Goal: Transaction & Acquisition: Purchase product/service

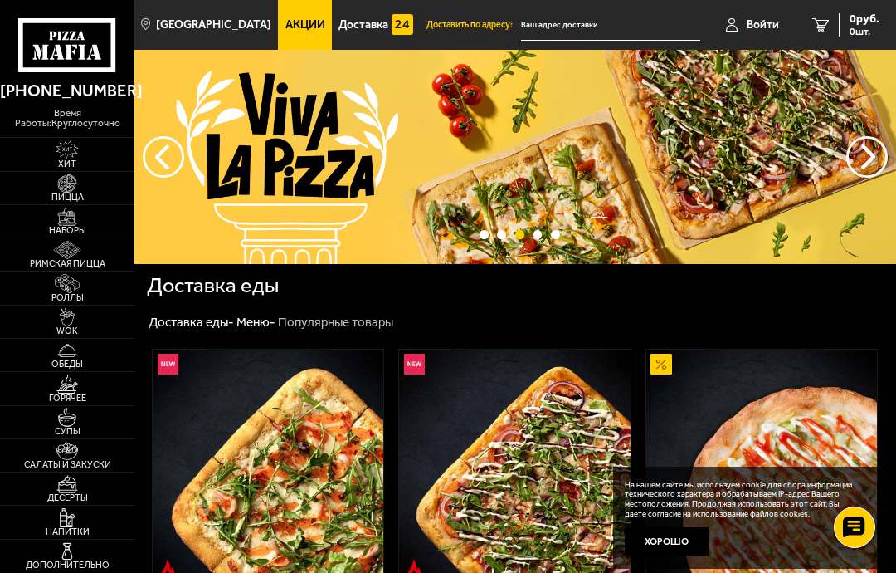
click at [863, 163] on button "предыдущий" at bounding box center [867, 156] width 41 height 41
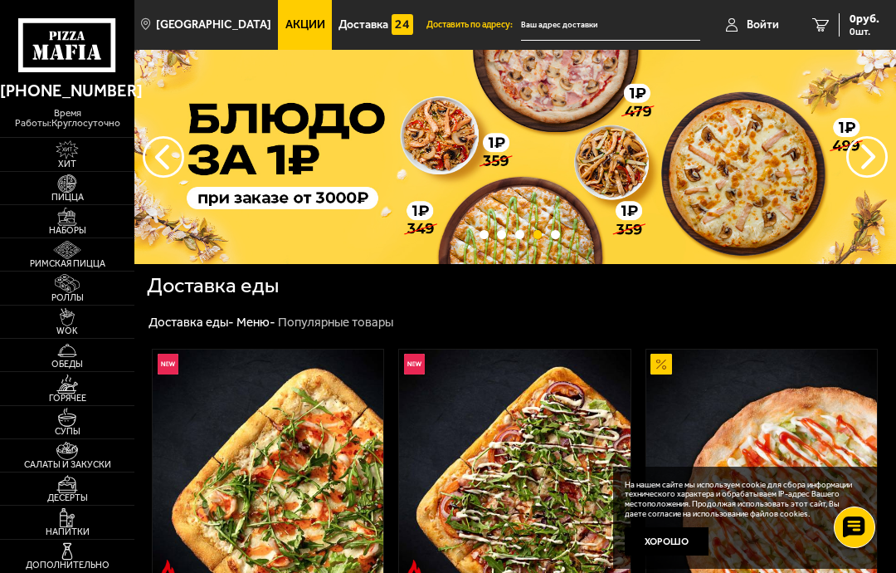
click at [169, 155] on button "следующий" at bounding box center [163, 156] width 41 height 41
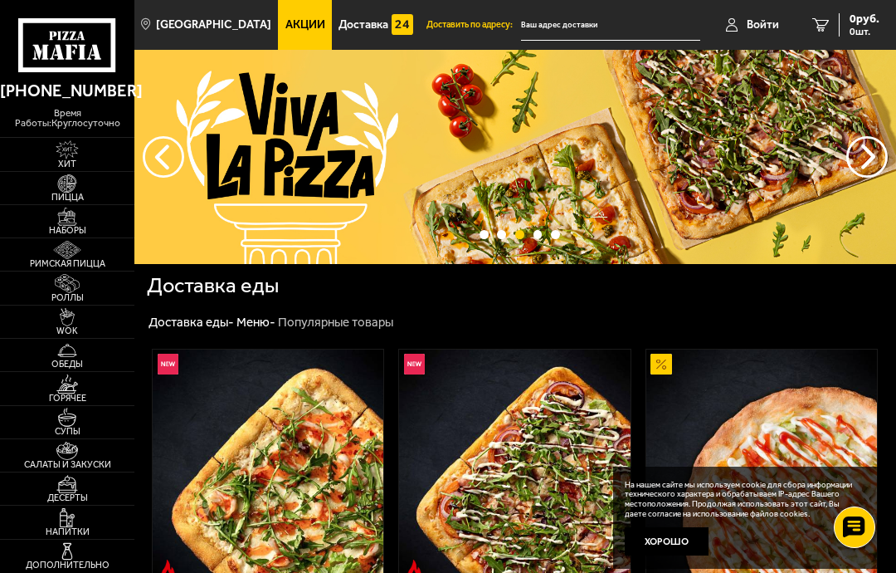
click at [857, 167] on button "предыдущий" at bounding box center [867, 156] width 41 height 41
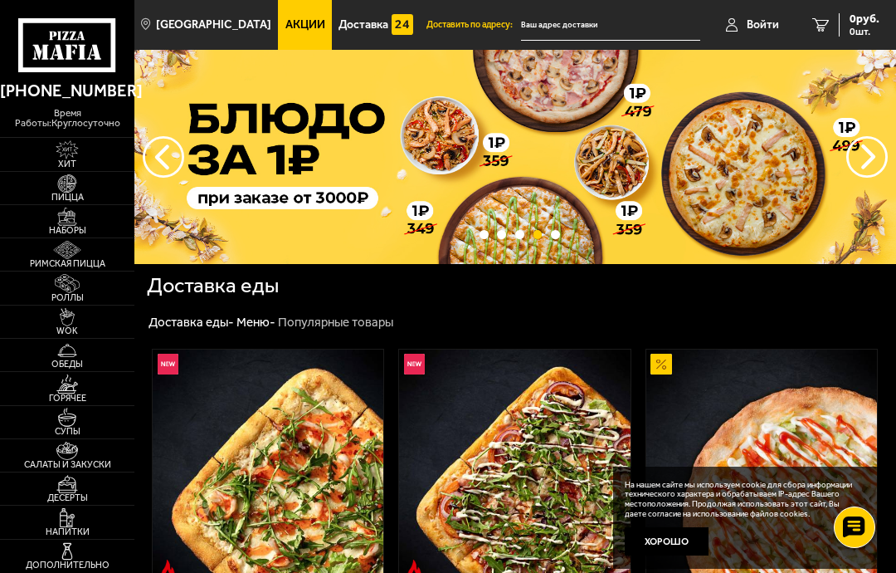
click at [182, 157] on button "следующий" at bounding box center [163, 156] width 41 height 41
click at [174, 156] on button "следующий" at bounding box center [163, 156] width 41 height 41
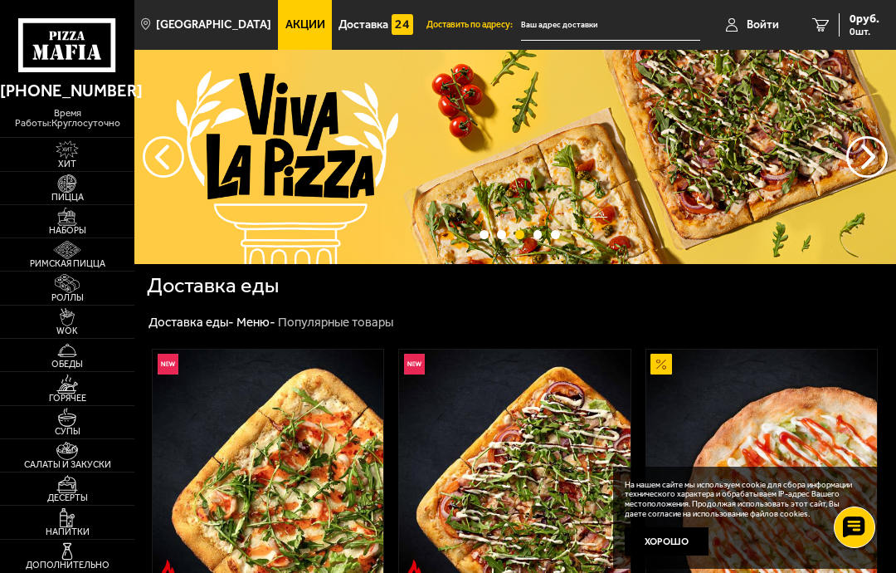
click at [861, 168] on button "предыдущий" at bounding box center [867, 156] width 41 height 41
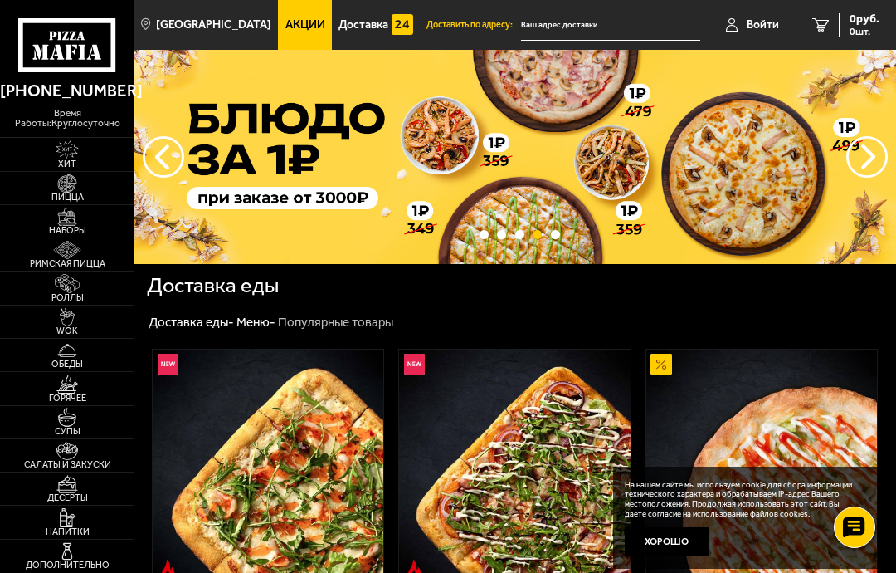
click at [864, 167] on button "предыдущий" at bounding box center [867, 156] width 41 height 41
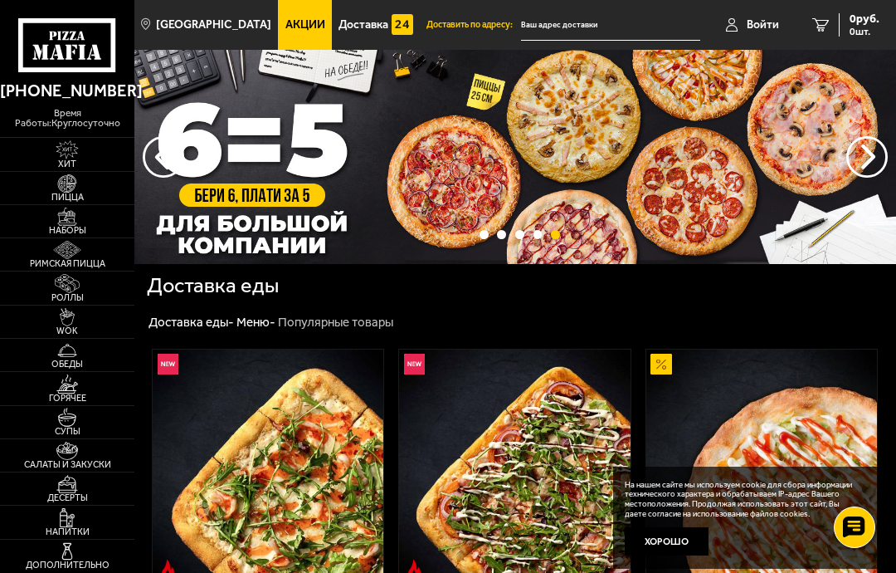
click at [863, 162] on button "предыдущий" at bounding box center [867, 156] width 41 height 41
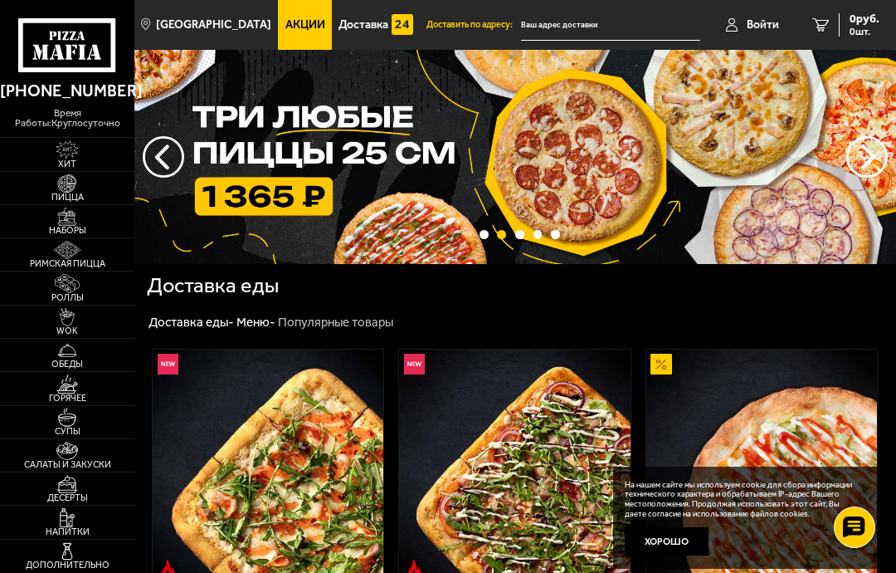
click at [170, 160] on button "следующий" at bounding box center [163, 156] width 41 height 41
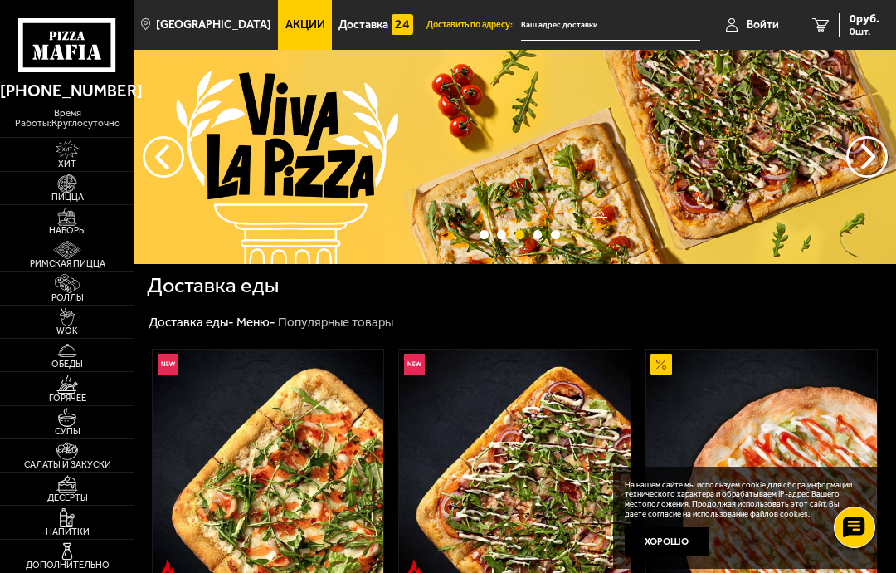
click at [359, 23] on span "Доставка" at bounding box center [364, 25] width 50 height 12
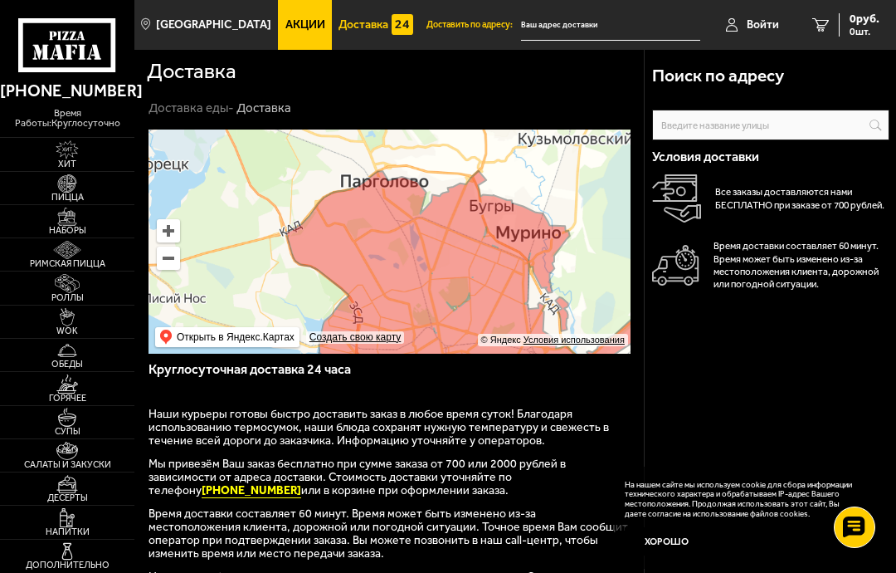
click at [63, 292] on img at bounding box center [67, 283] width 36 height 18
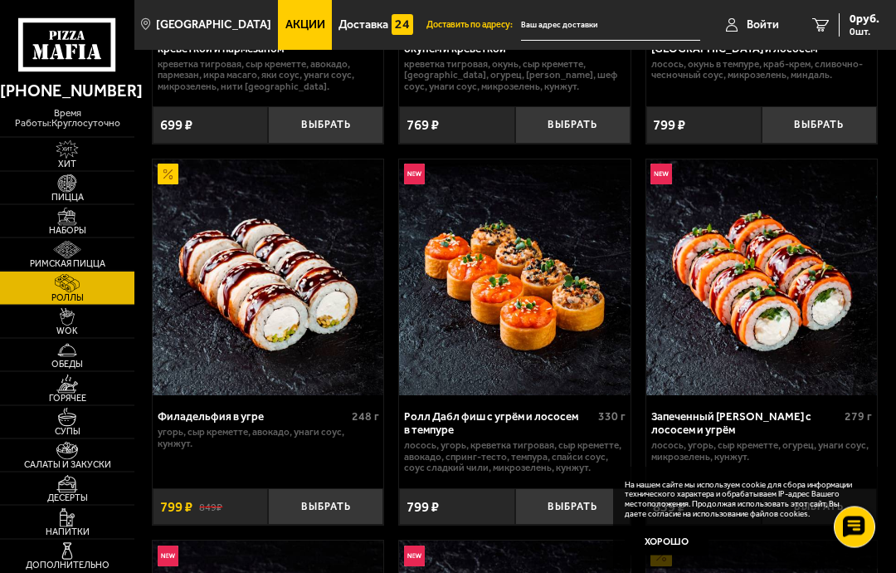
scroll to position [739, 0]
click at [59, 226] on img at bounding box center [67, 216] width 36 height 18
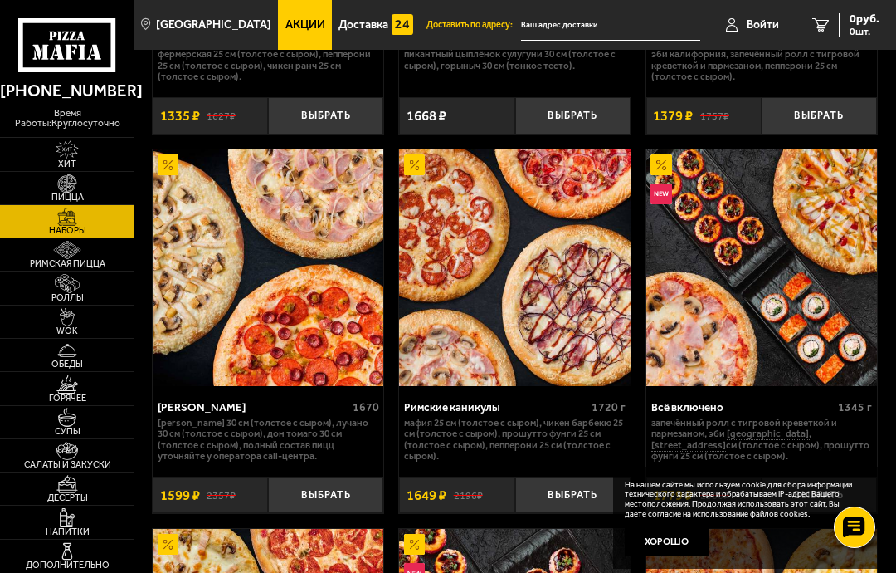
scroll to position [1808, 0]
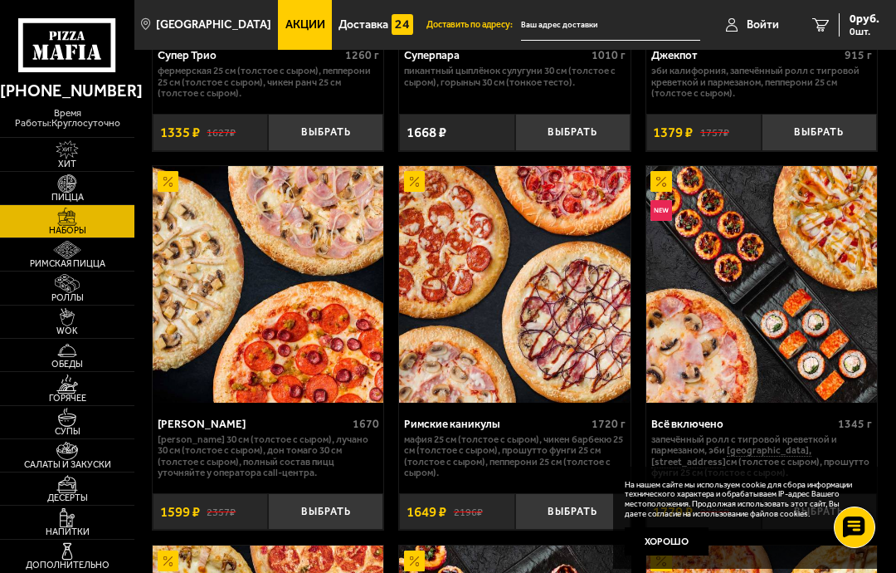
click at [64, 393] on img at bounding box center [67, 383] width 36 height 18
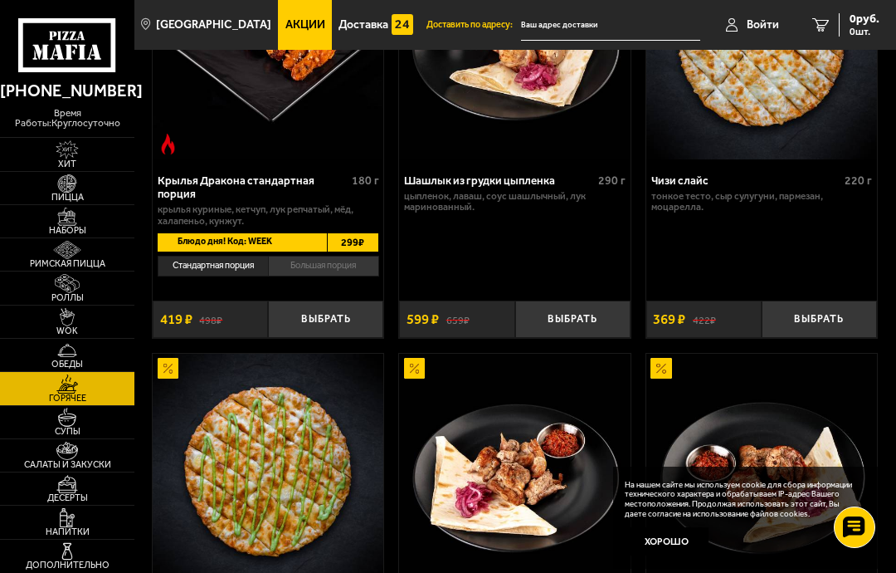
scroll to position [1407, 0]
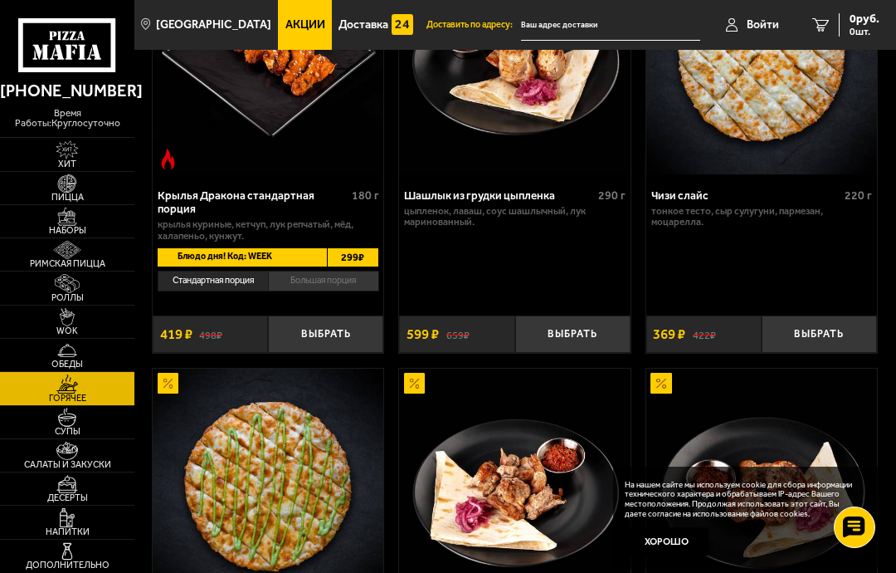
click at [836, 319] on button "Выбрать" at bounding box center [819, 333] width 115 height 37
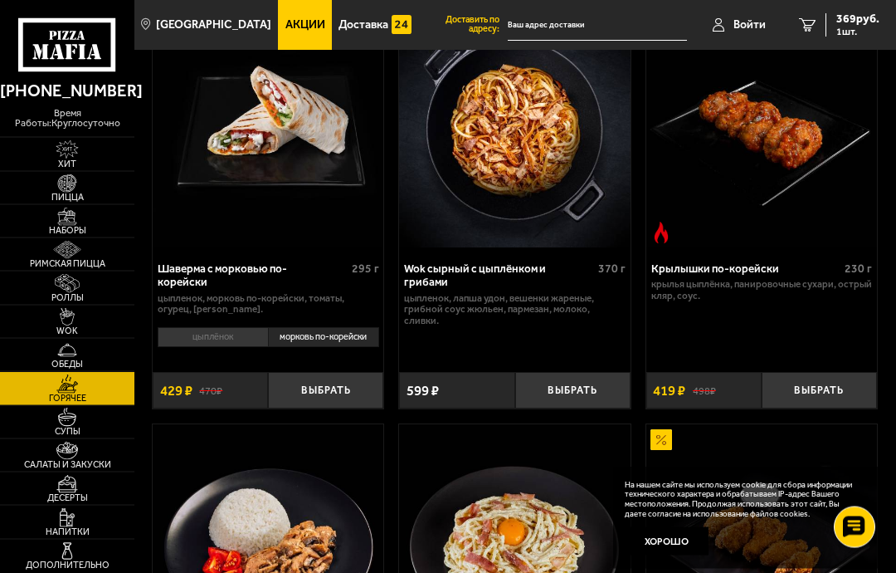
click at [819, 384] on button "Выбрать" at bounding box center [819, 391] width 115 height 37
click at [820, 385] on span "1" at bounding box center [819, 390] width 38 height 37
click at [785, 383] on button "−" at bounding box center [781, 390] width 38 height 37
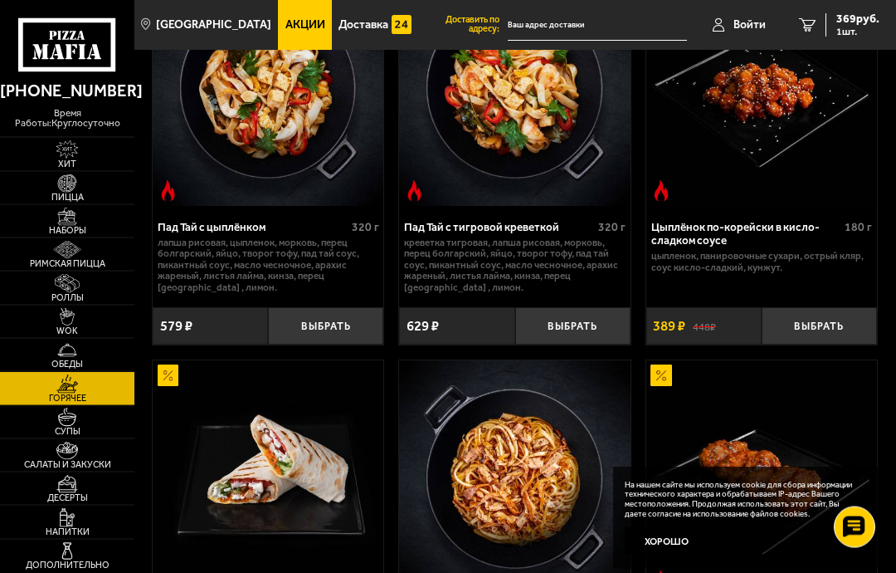
scroll to position [157, 0]
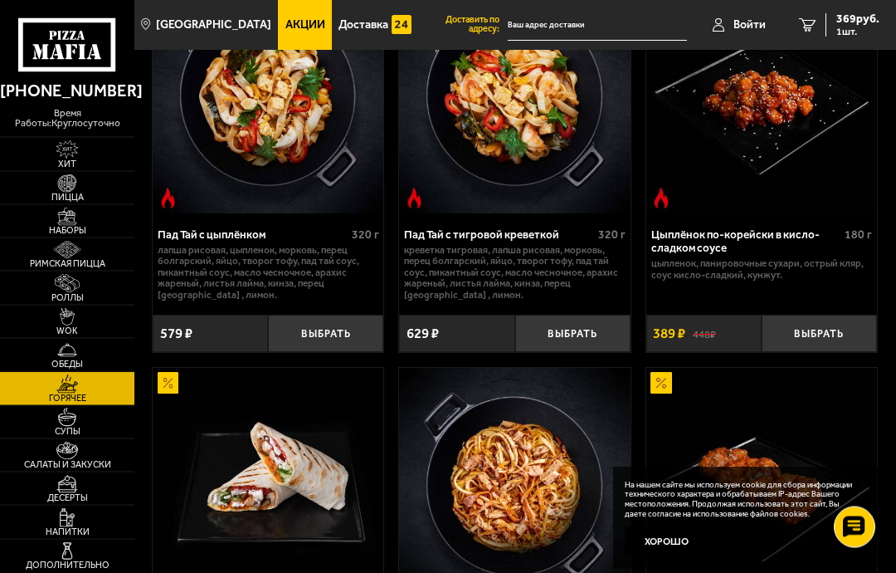
click at [826, 337] on button "Выбрать" at bounding box center [819, 333] width 115 height 37
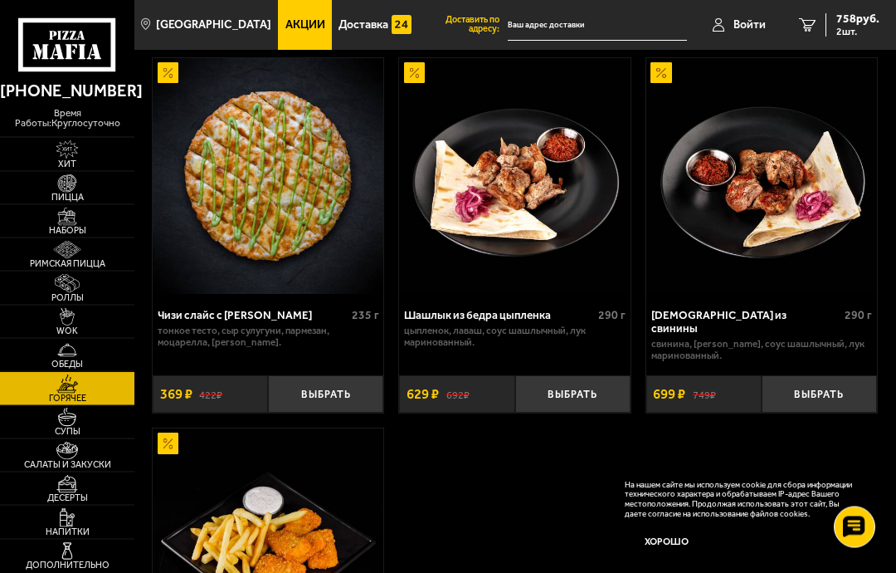
scroll to position [1717, 0]
click at [72, 326] on img at bounding box center [67, 317] width 36 height 18
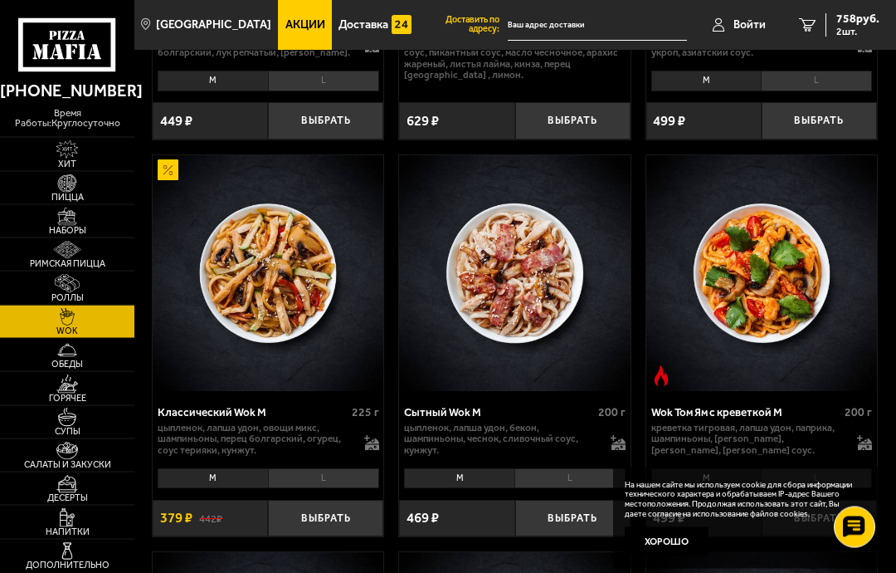
scroll to position [799, 0]
click at [329, 515] on button "Выбрать" at bounding box center [325, 518] width 115 height 37
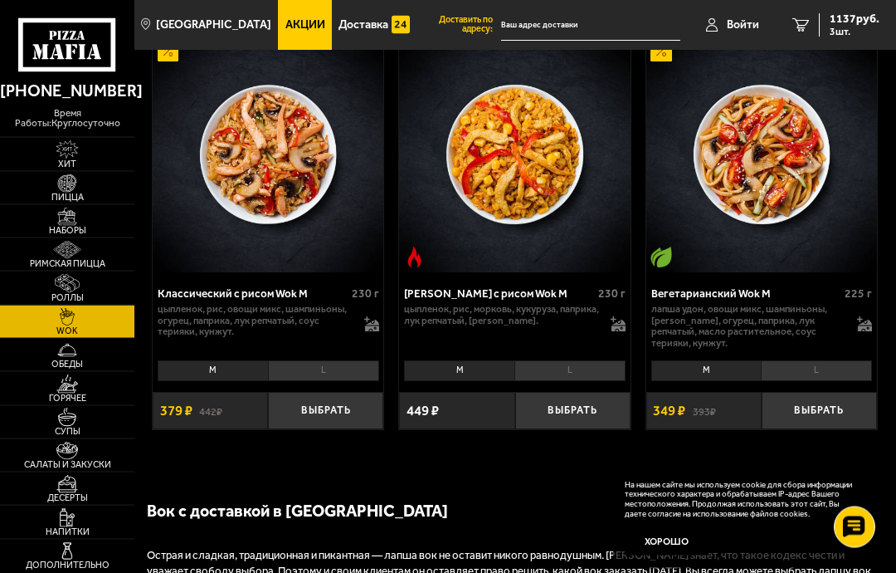
scroll to position [1725, 0]
click at [71, 292] on img at bounding box center [67, 283] width 36 height 18
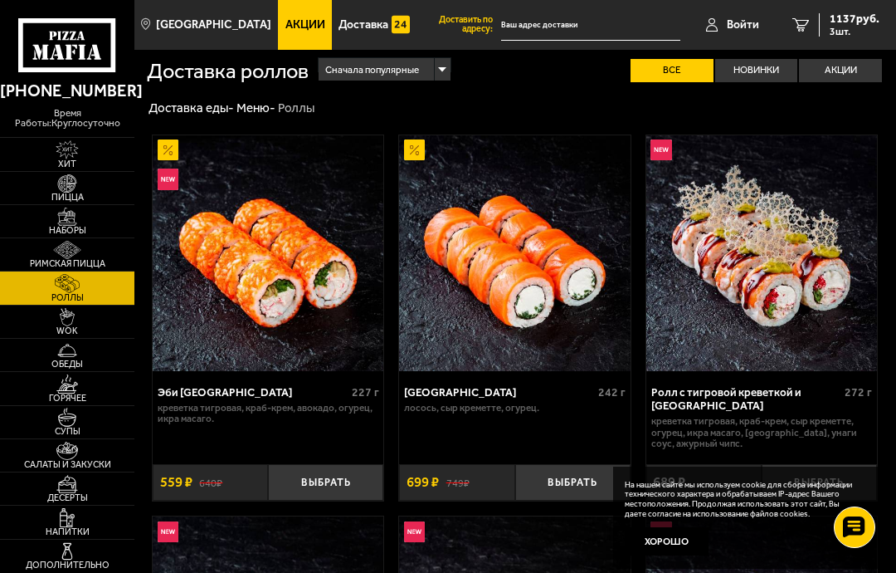
click at [332, 481] on button "Выбрать" at bounding box center [325, 482] width 115 height 37
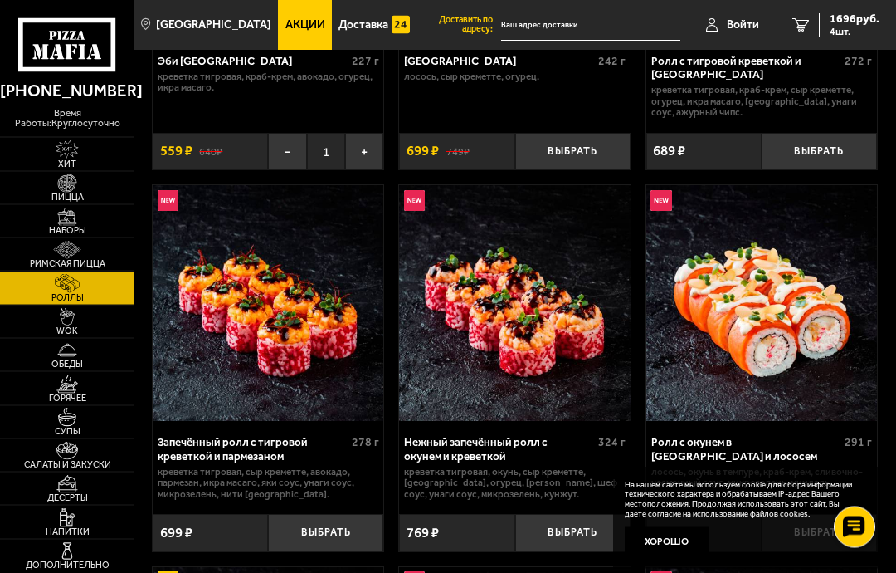
scroll to position [337, 0]
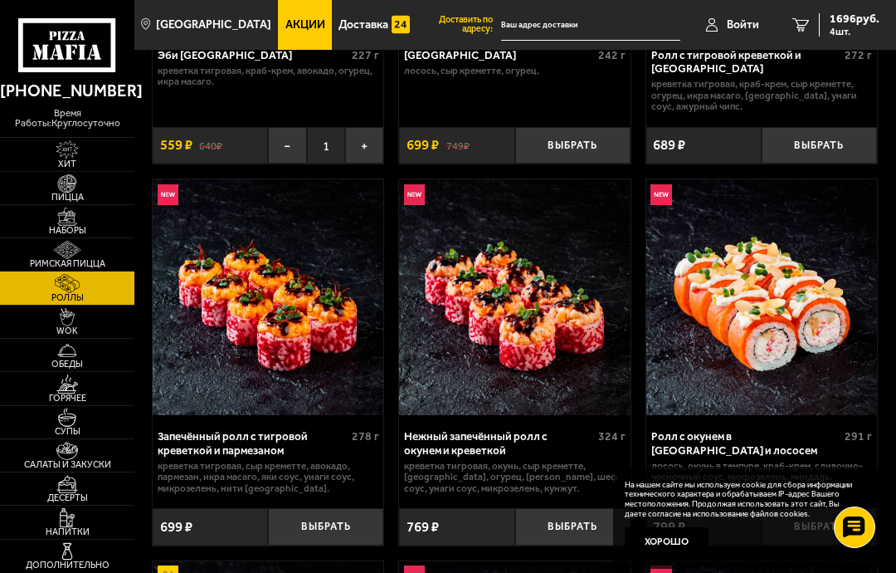
click at [330, 518] on button "Выбрать" at bounding box center [325, 526] width 115 height 37
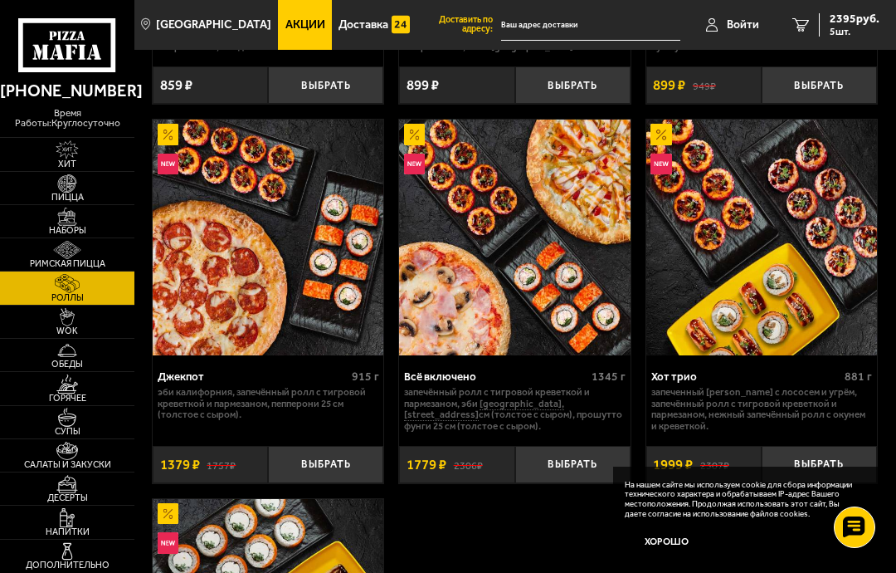
scroll to position [1539, 0]
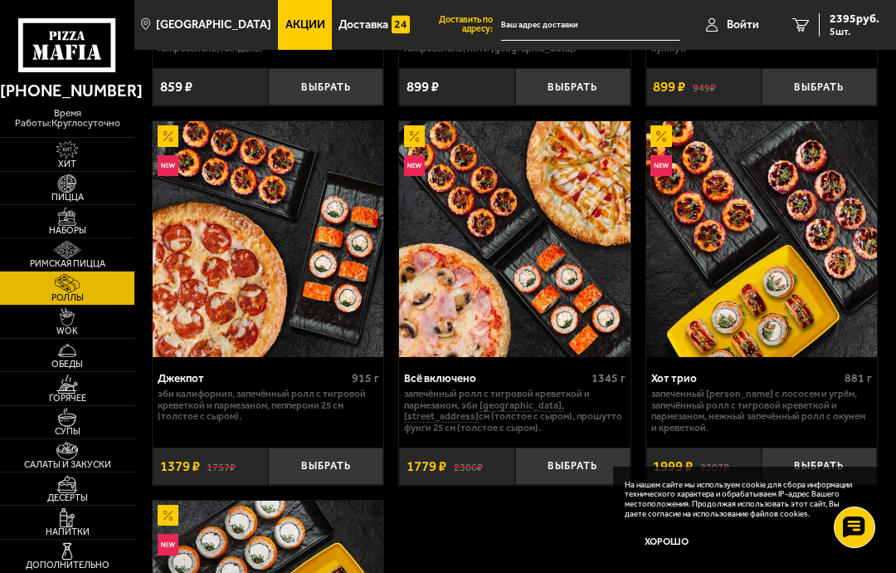
click at [332, 451] on button "Выбрать" at bounding box center [325, 465] width 115 height 37
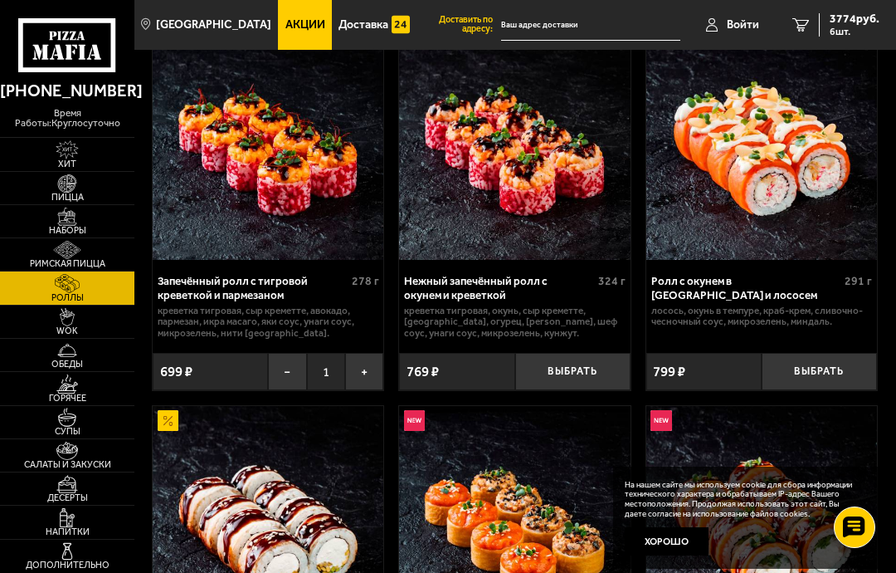
scroll to position [490, 0]
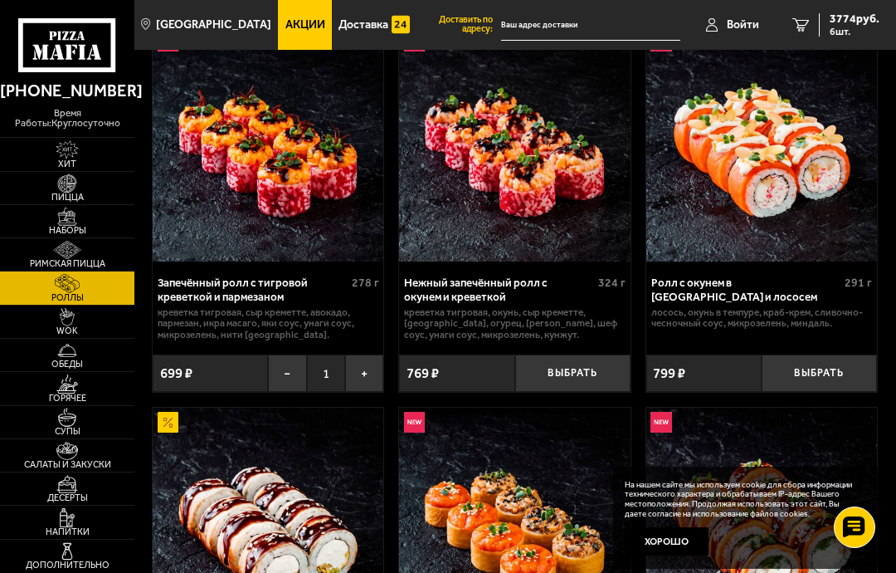
click at [285, 363] on button "−" at bounding box center [287, 372] width 38 height 37
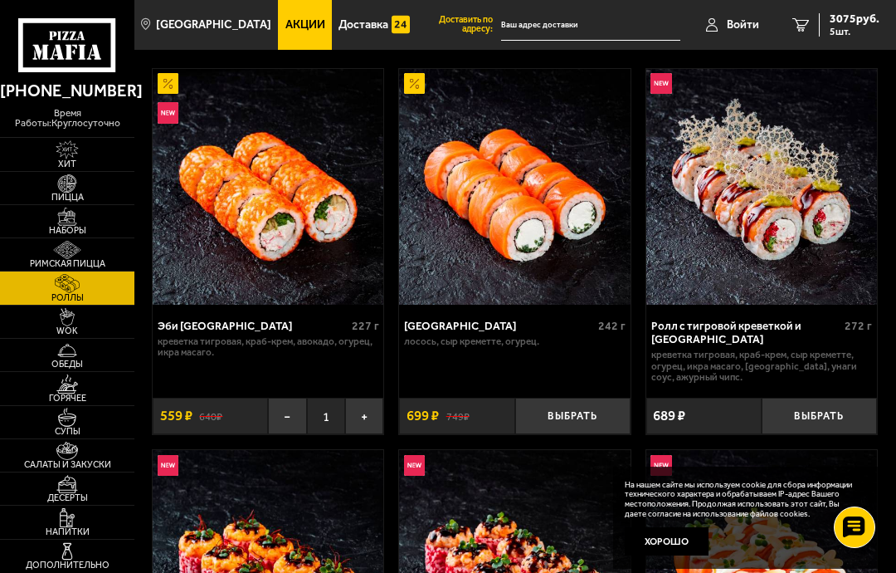
scroll to position [0, 0]
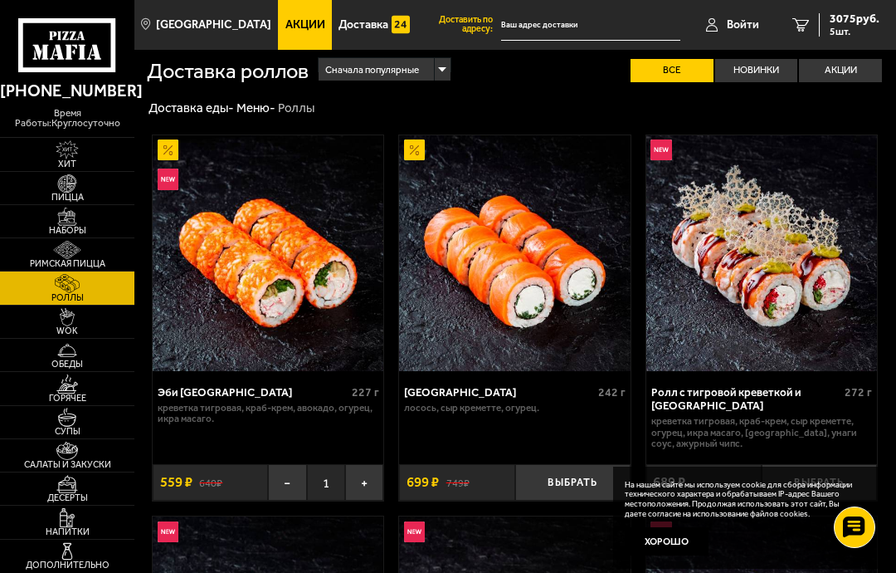
click at [293, 472] on button "−" at bounding box center [287, 482] width 38 height 37
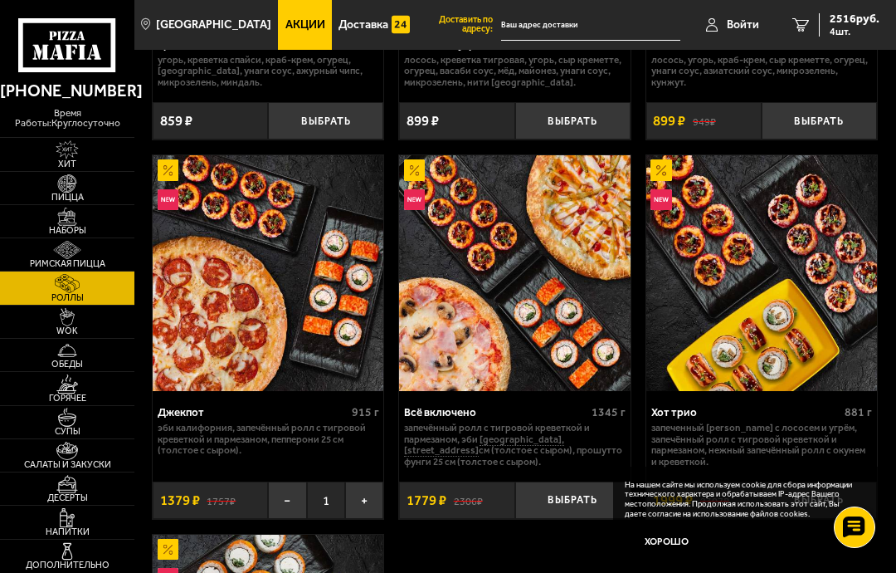
scroll to position [1510, 0]
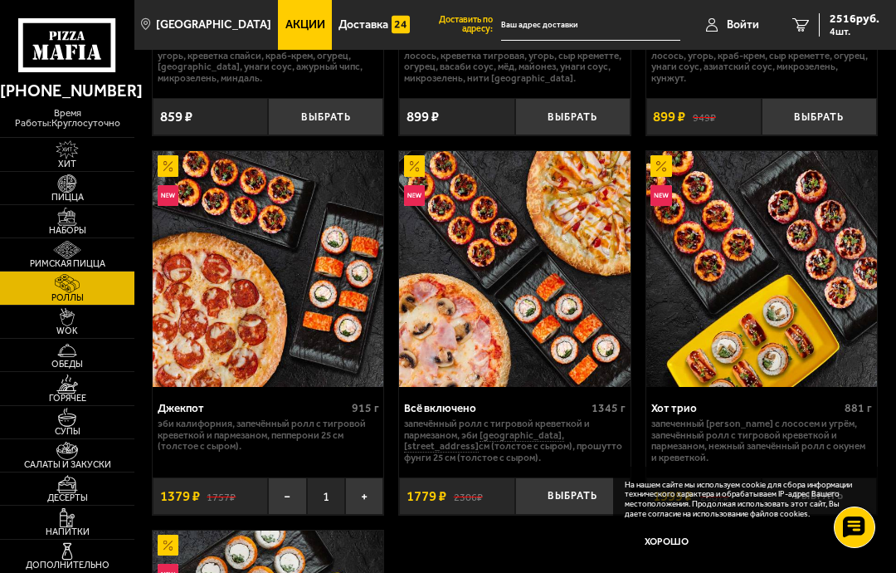
click at [58, 193] on img at bounding box center [67, 183] width 36 height 18
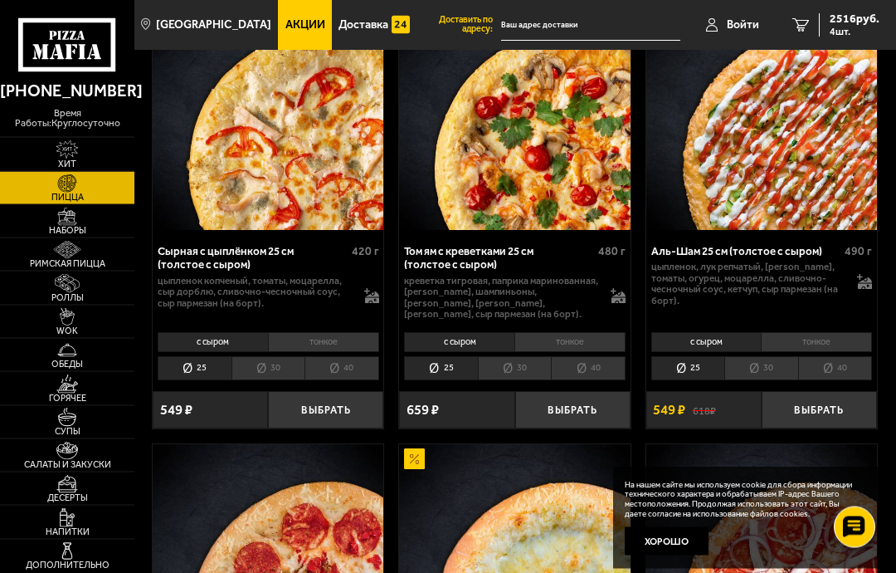
scroll to position [1042, 0]
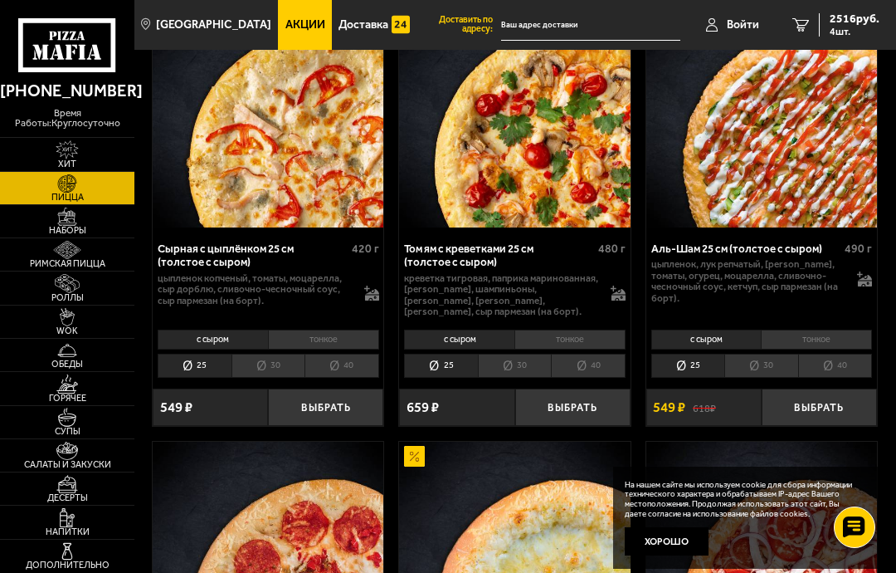
click at [832, 388] on button "Выбрать" at bounding box center [819, 406] width 115 height 37
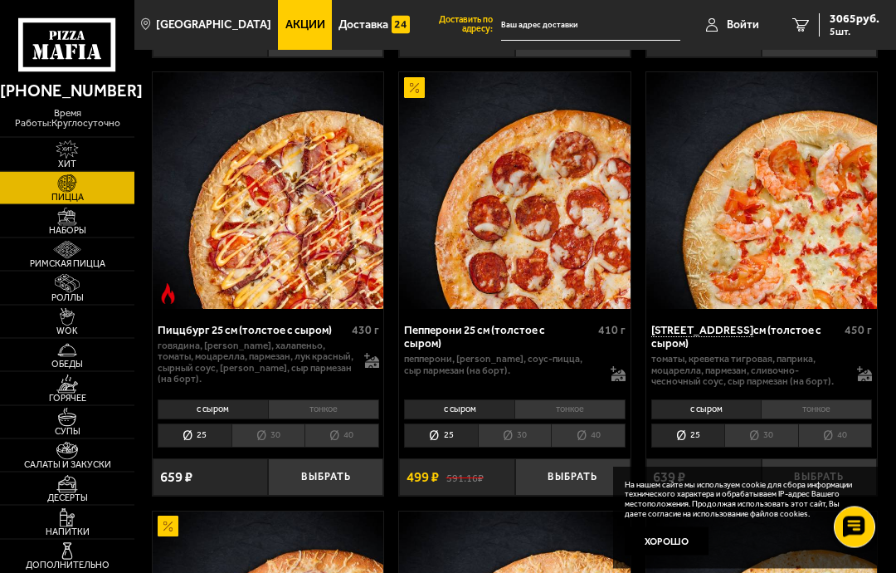
scroll to position [2771, 0]
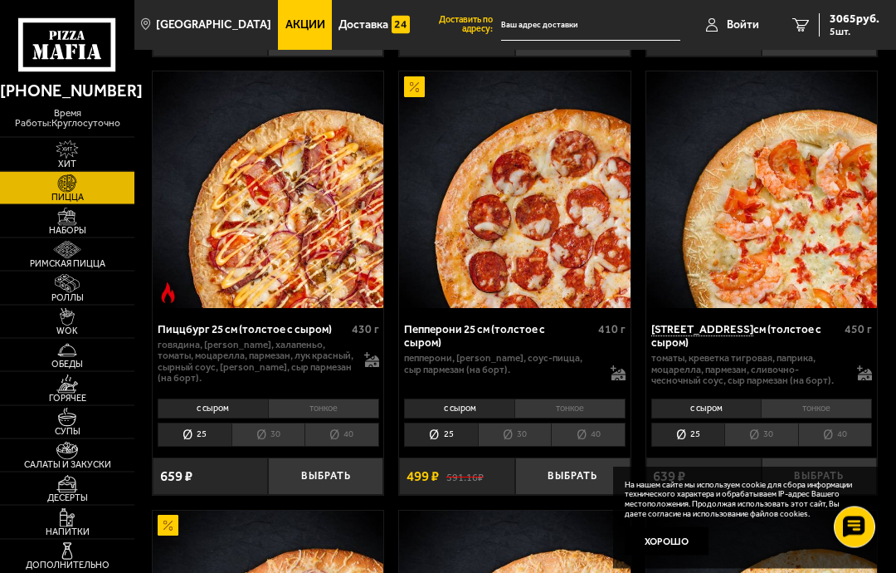
click at [582, 458] on button "Выбрать" at bounding box center [572, 476] width 115 height 37
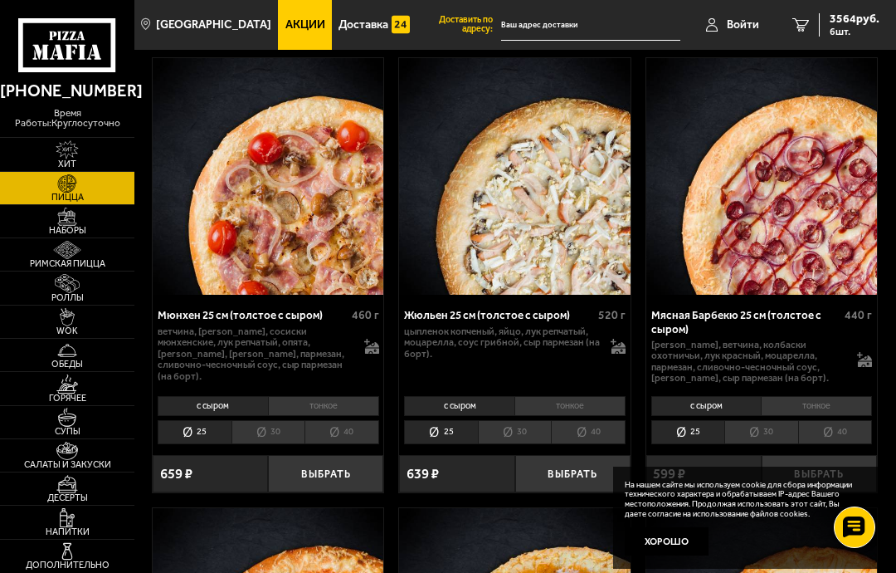
scroll to position [4121, 0]
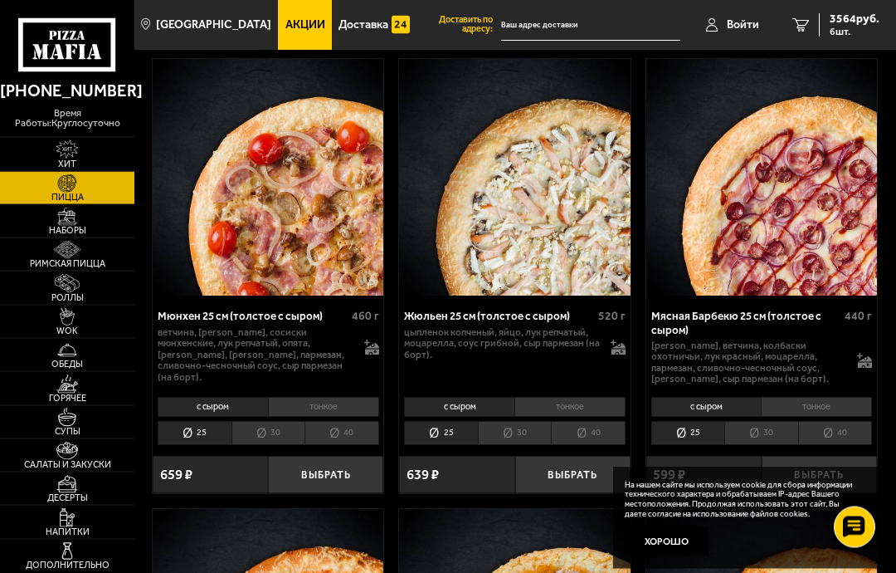
click at [579, 456] on button "Выбрать" at bounding box center [572, 474] width 115 height 37
click at [851, 22] on span "3881 руб." at bounding box center [855, 19] width 50 height 12
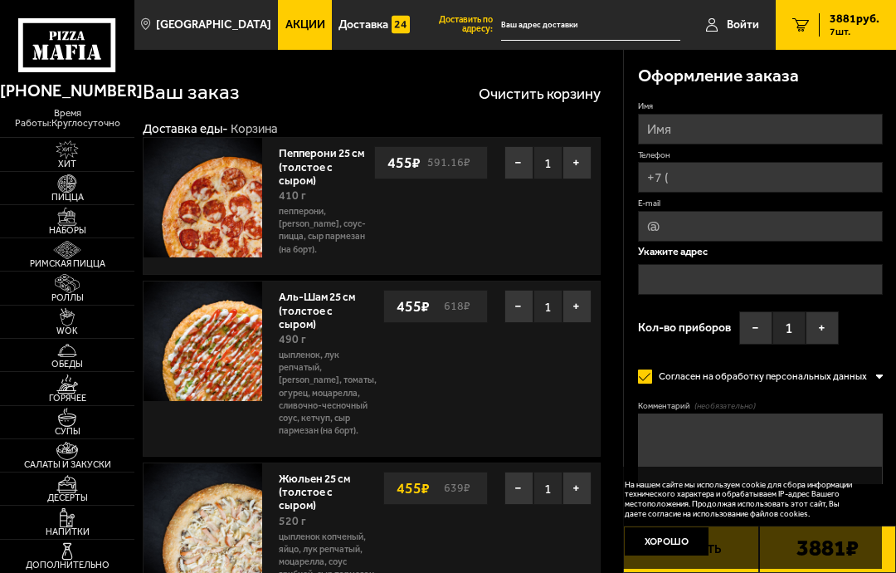
click at [523, 159] on button "−" at bounding box center [519, 162] width 29 height 33
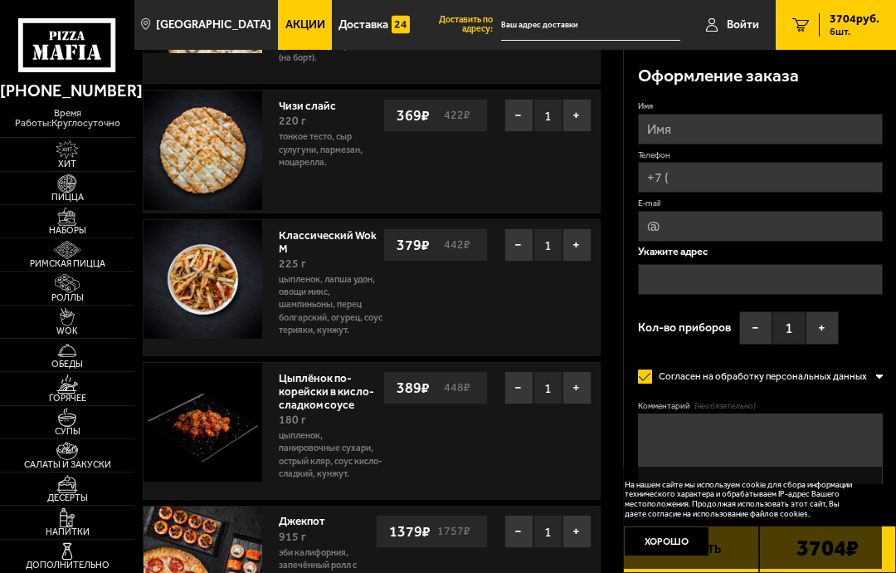
scroll to position [384, 0]
click at [520, 379] on button "−" at bounding box center [519, 388] width 29 height 33
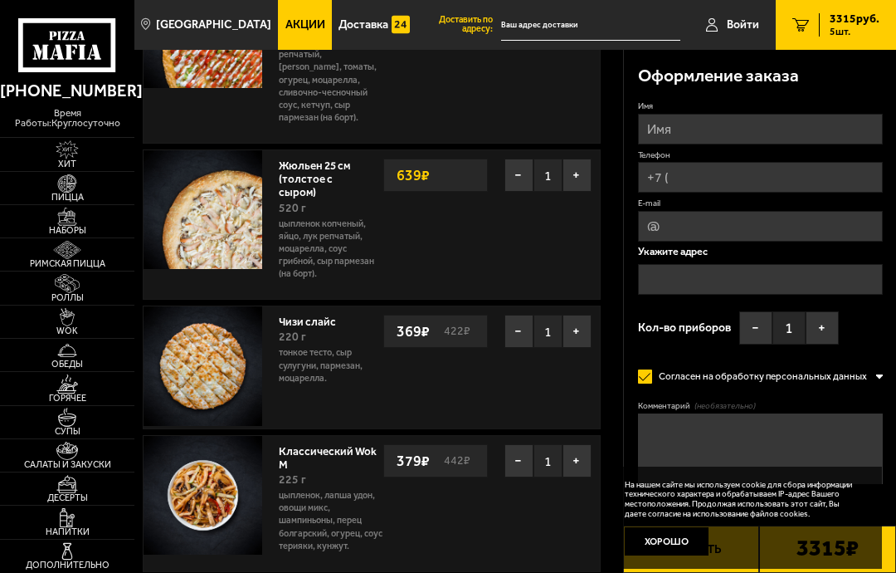
scroll to position [168, 0]
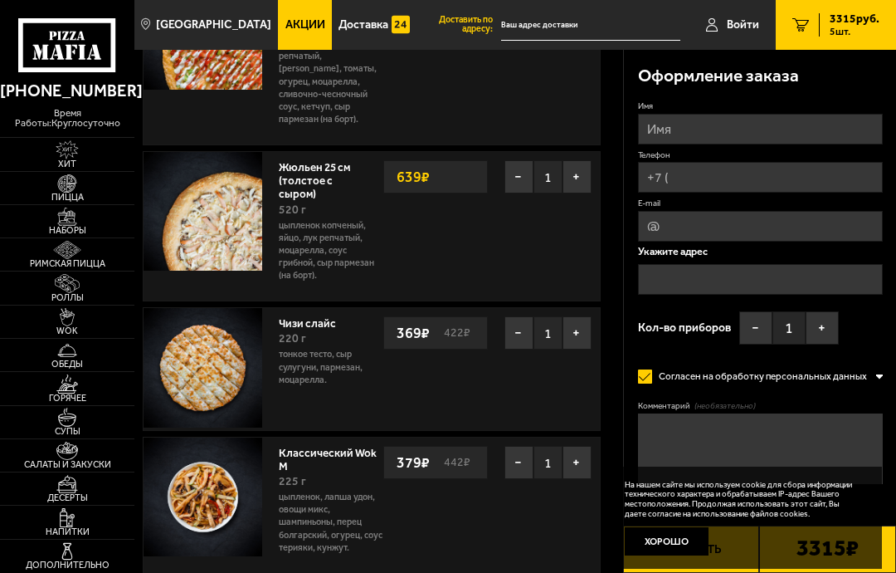
click at [515, 325] on button "−" at bounding box center [519, 332] width 29 height 33
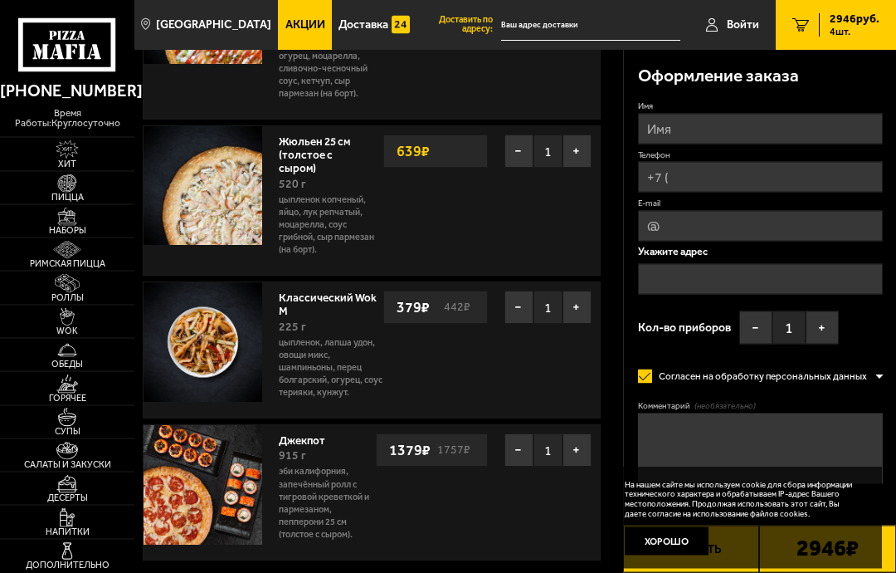
scroll to position [193, 0]
click at [65, 292] on img at bounding box center [67, 283] width 36 height 18
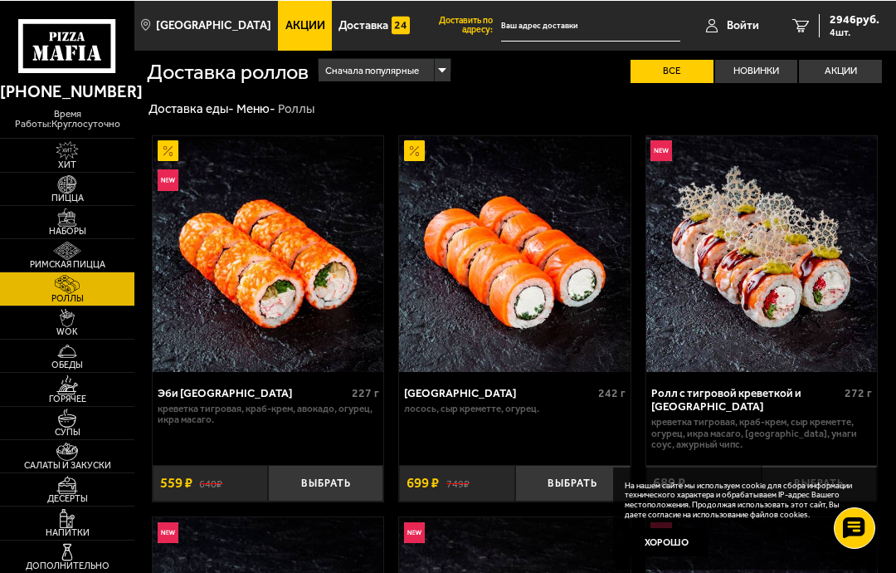
click at [666, 539] on button "Хорошо" at bounding box center [667, 541] width 84 height 28
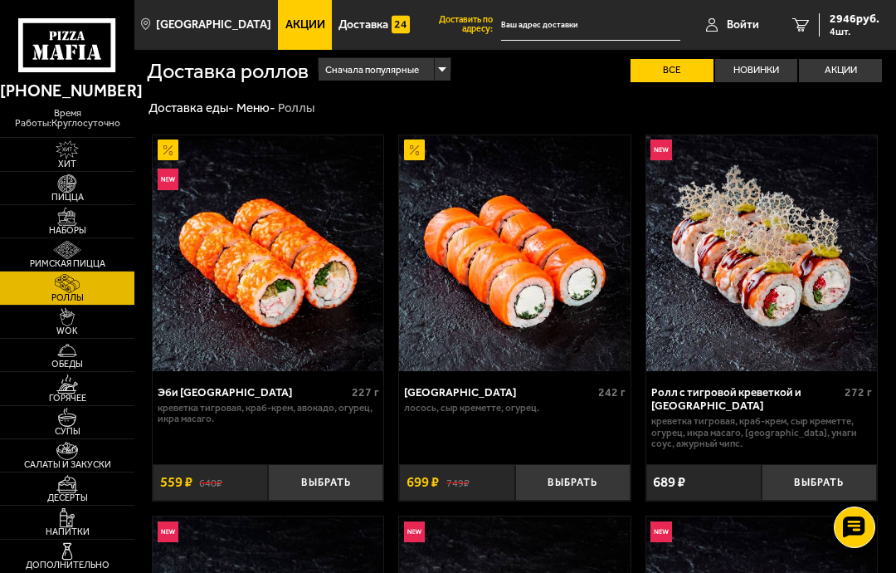
click at [583, 486] on button "Выбрать" at bounding box center [572, 482] width 115 height 37
click at [851, 21] on span "3645 руб." at bounding box center [855, 19] width 50 height 12
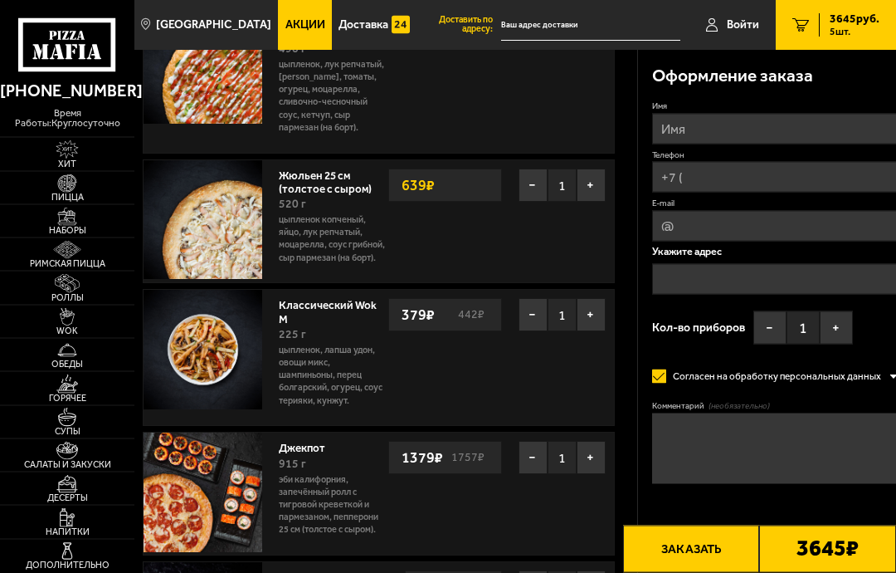
scroll to position [139, 0]
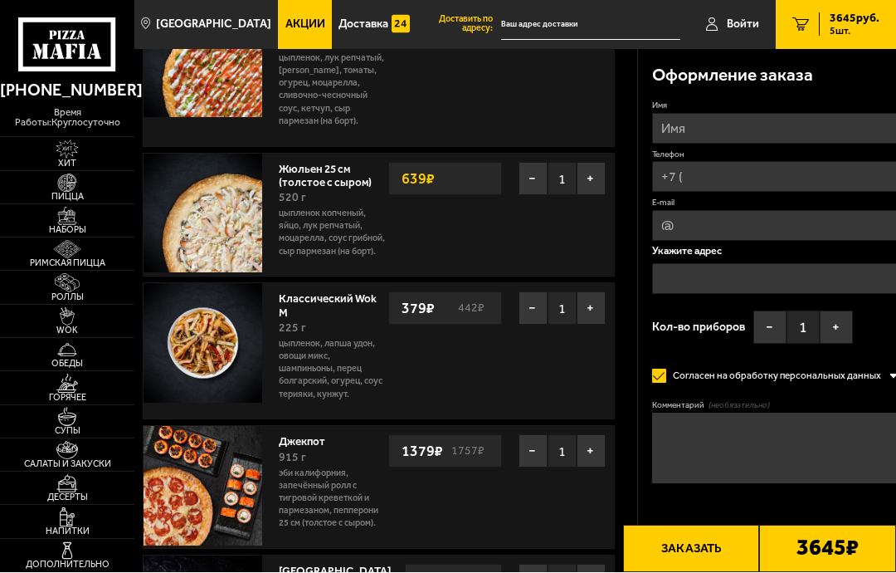
click at [523, 325] on button "−" at bounding box center [533, 308] width 29 height 33
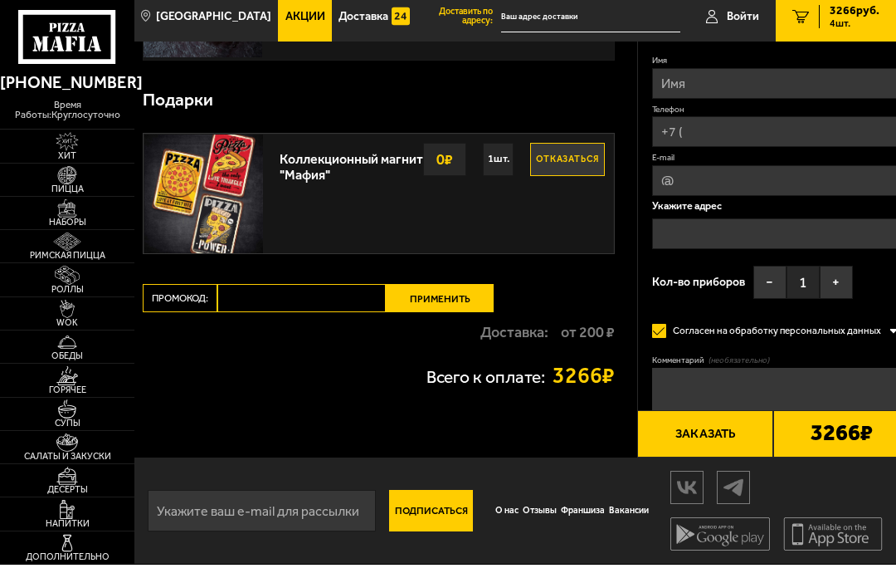
scroll to position [593, 0]
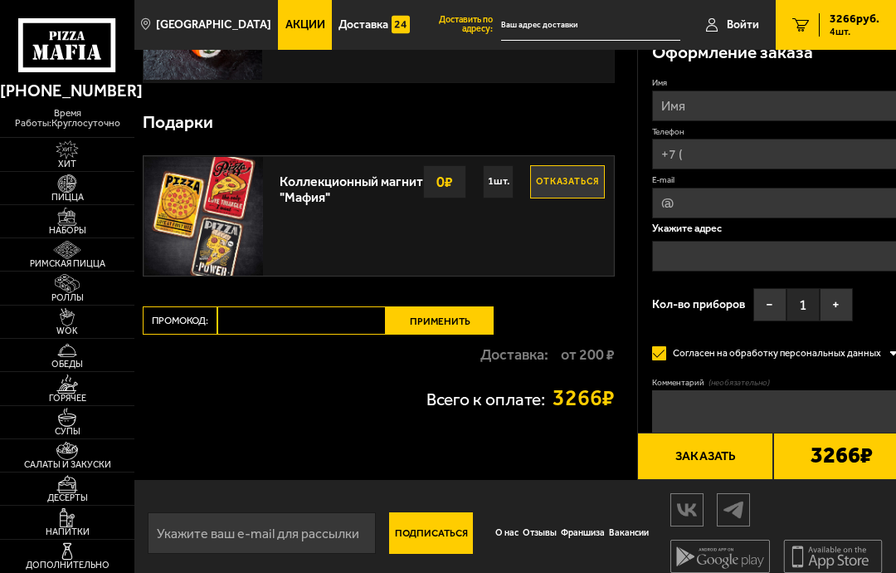
click at [72, 493] on img at bounding box center [67, 484] width 36 height 18
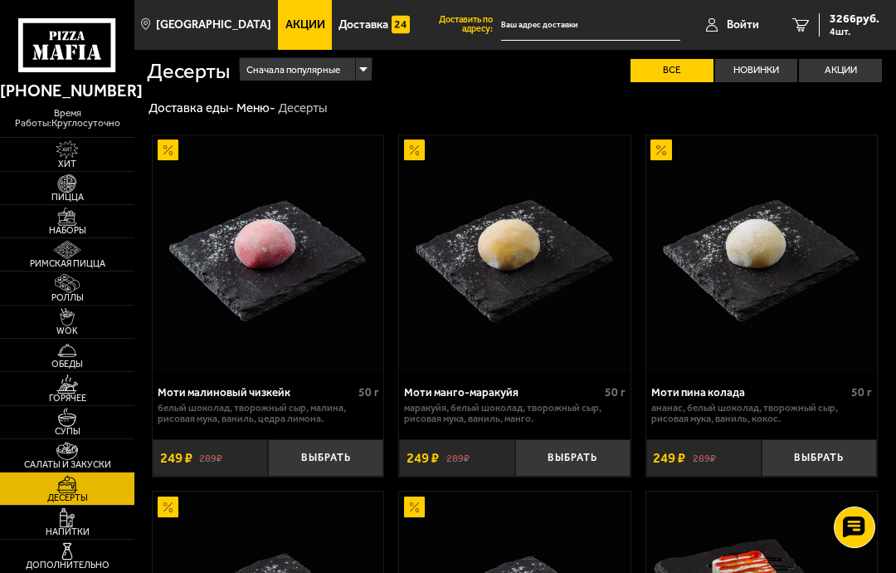
click at [287, 24] on span "Акции" at bounding box center [305, 25] width 40 height 12
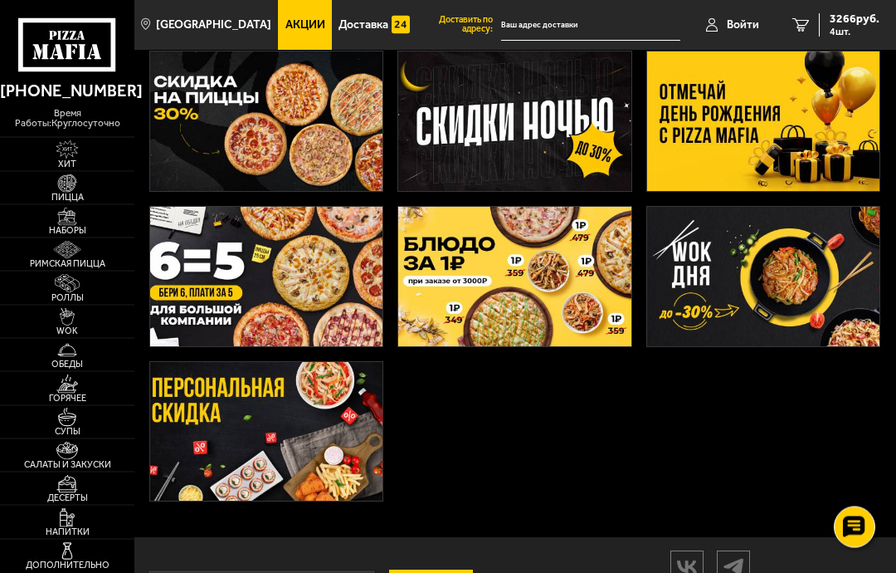
scroll to position [237, 0]
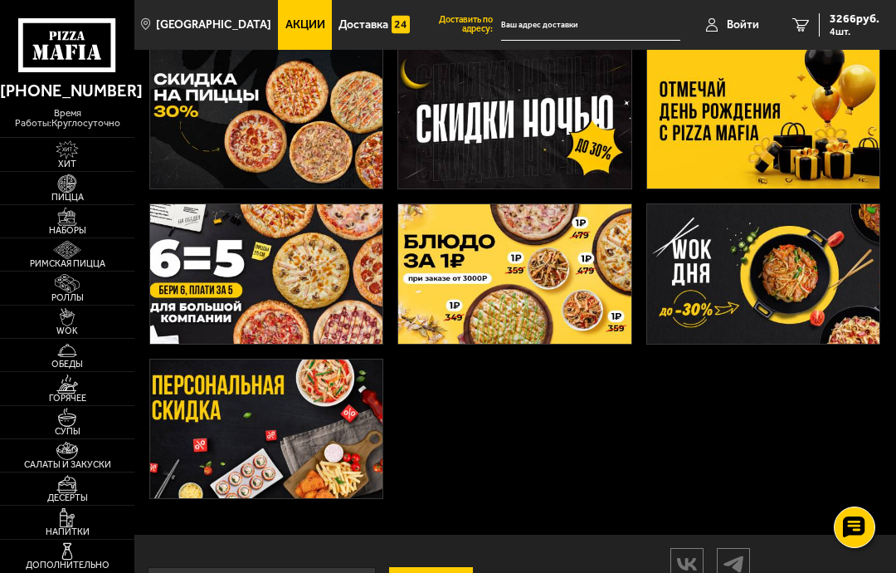
click at [538, 283] on img at bounding box center [514, 273] width 233 height 139
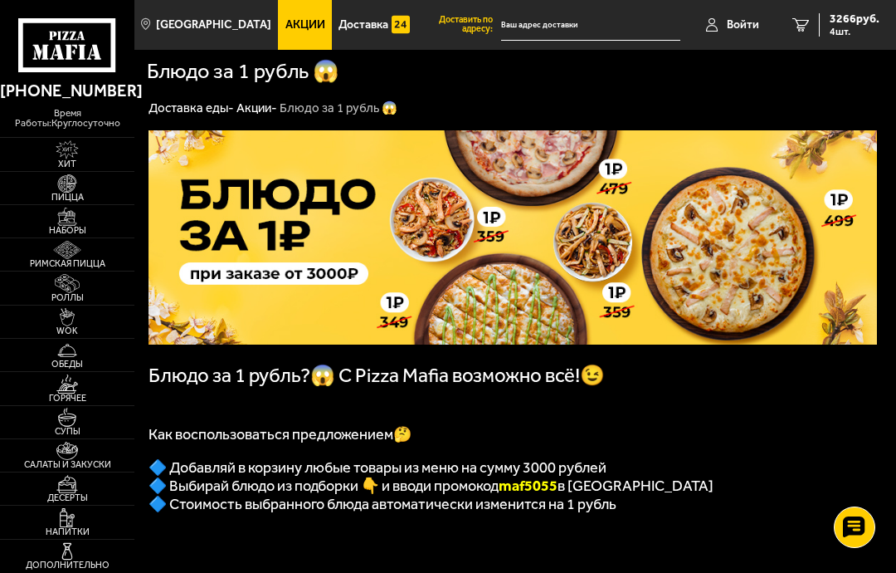
click at [859, 22] on span "3266 руб." at bounding box center [855, 19] width 50 height 12
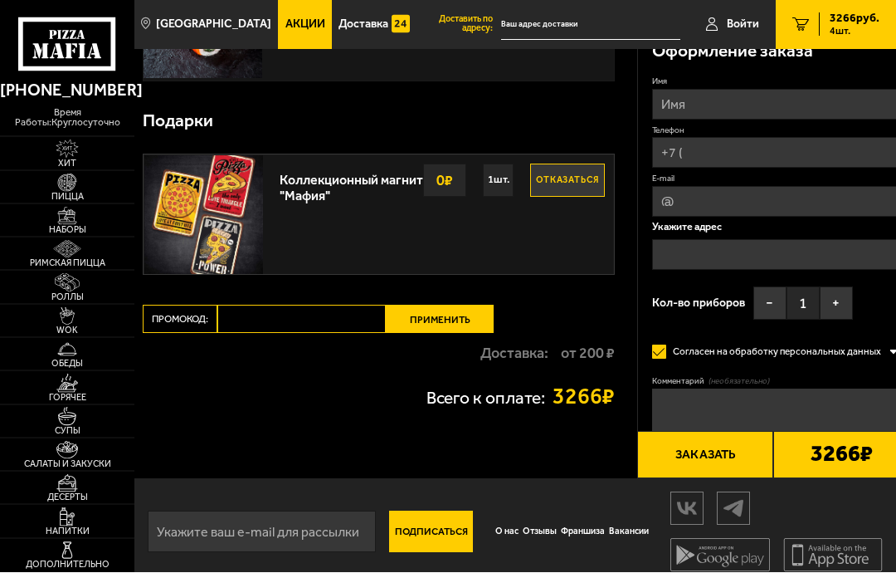
scroll to position [593, 0]
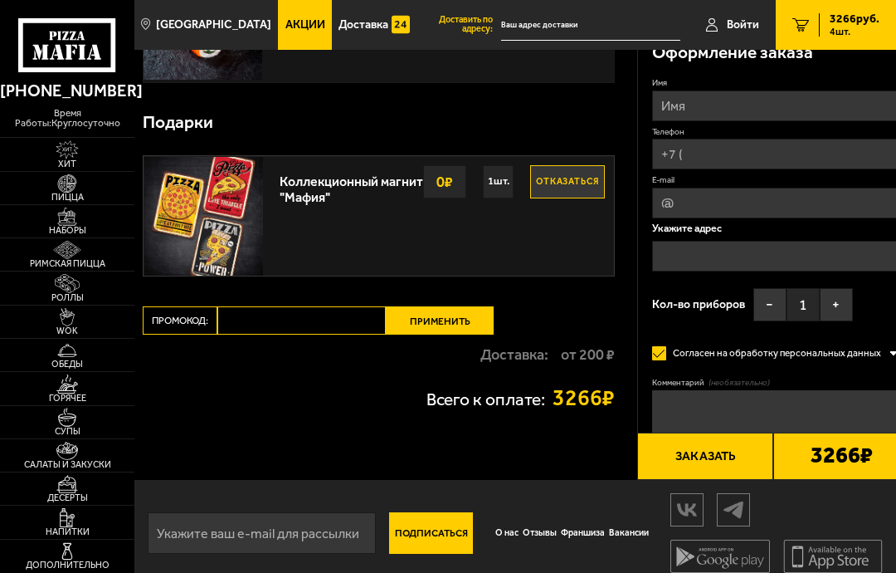
click at [238, 334] on input "Промокод:" at bounding box center [301, 320] width 168 height 28
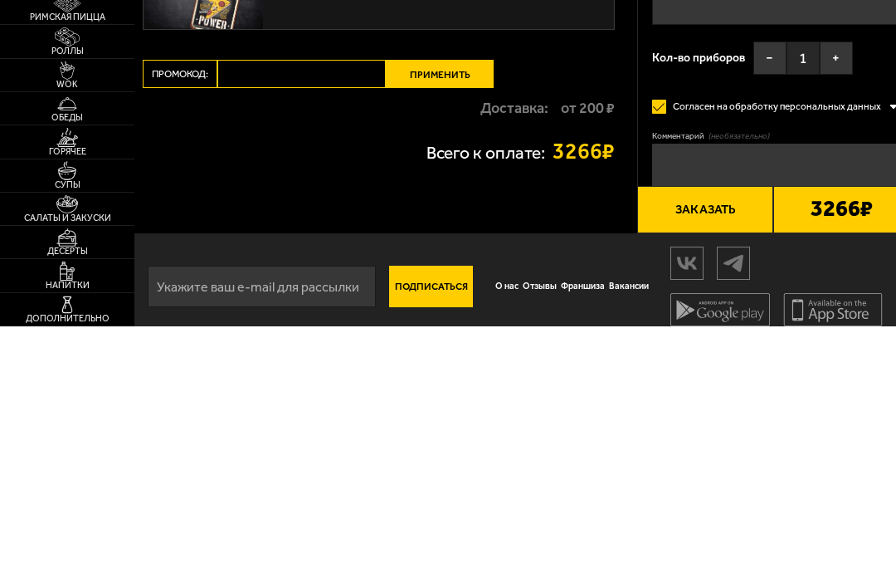
paste input "maf5055"
type input "maf5055"
click at [437, 306] on button "Применить" at bounding box center [440, 320] width 108 height 28
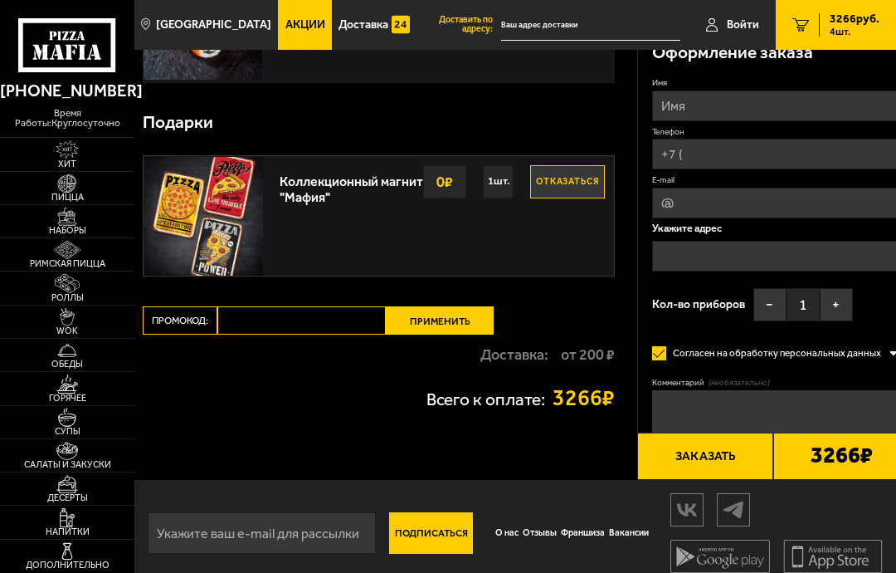
scroll to position [0, 0]
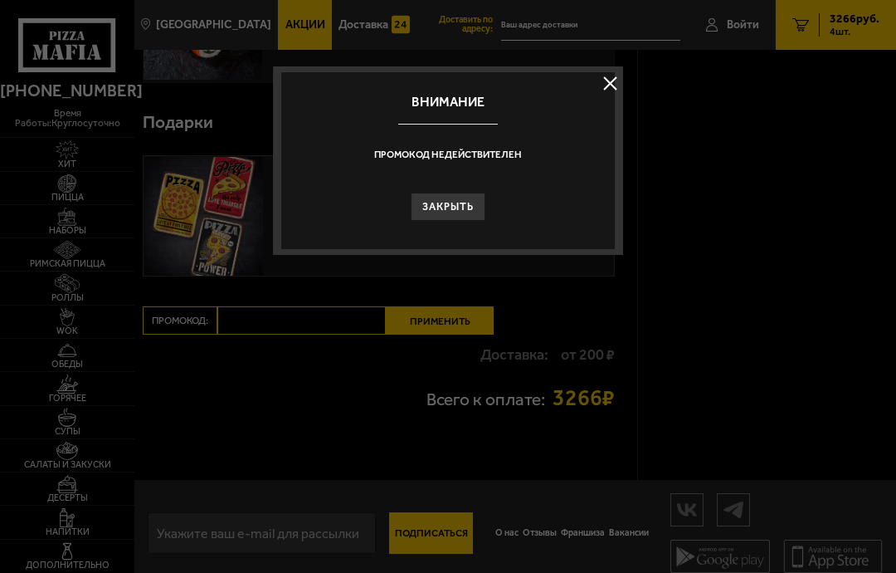
click at [443, 207] on button "Закрыть" at bounding box center [448, 207] width 75 height 28
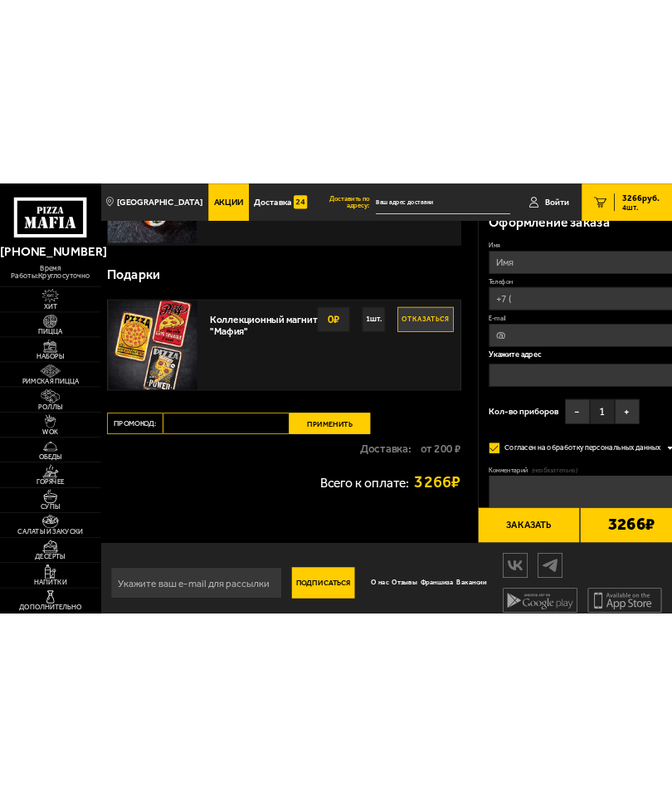
scroll to position [413, 0]
